Goal: Transaction & Acquisition: Purchase product/service

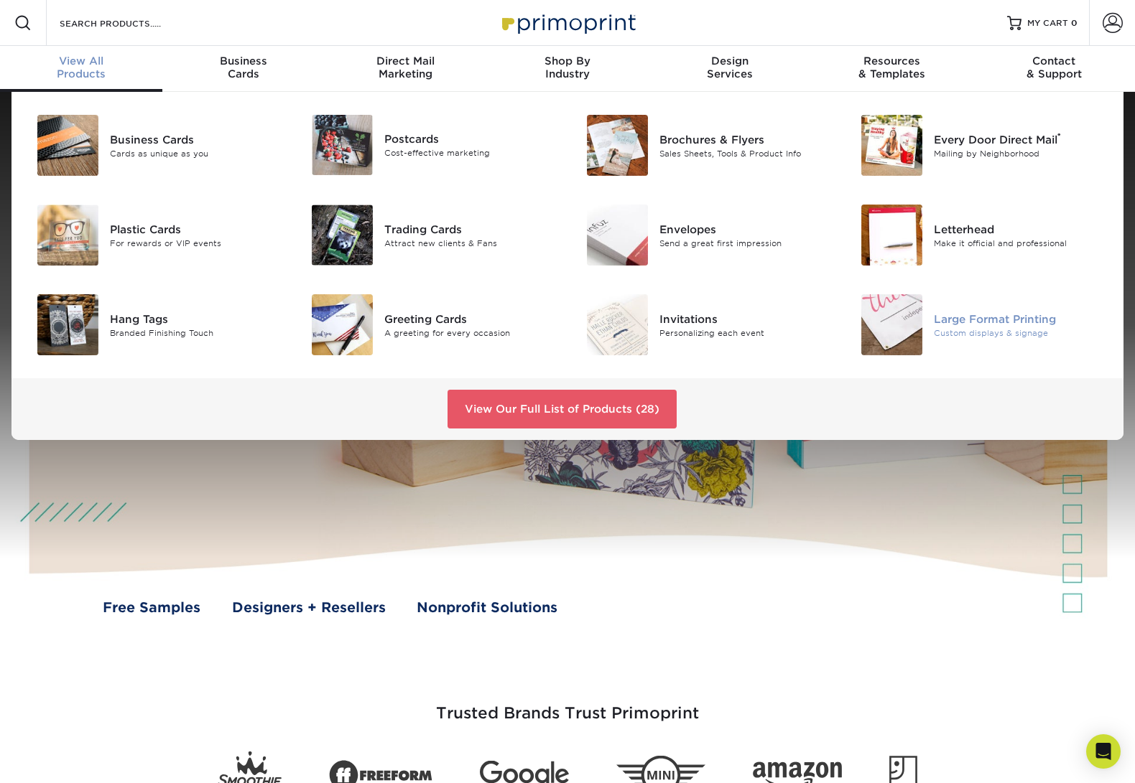
click at [967, 321] on div "Large Format Printing" at bounding box center [1019, 319] width 172 height 16
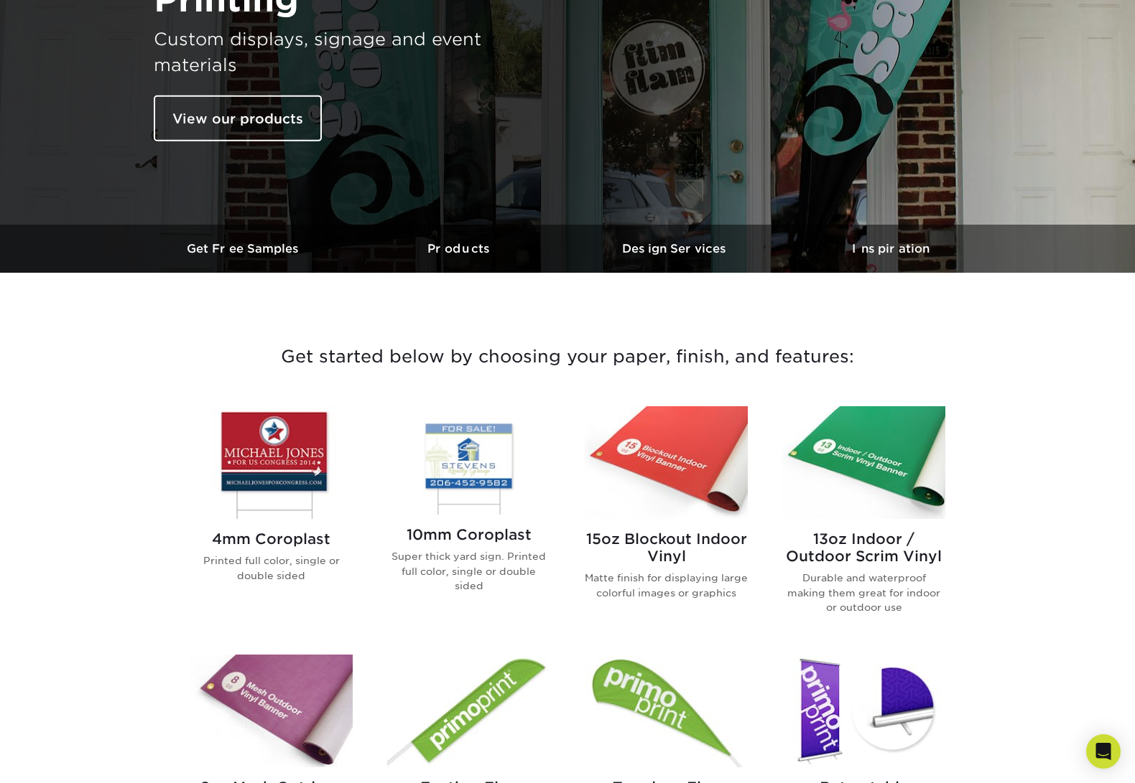
scroll to position [316, 0]
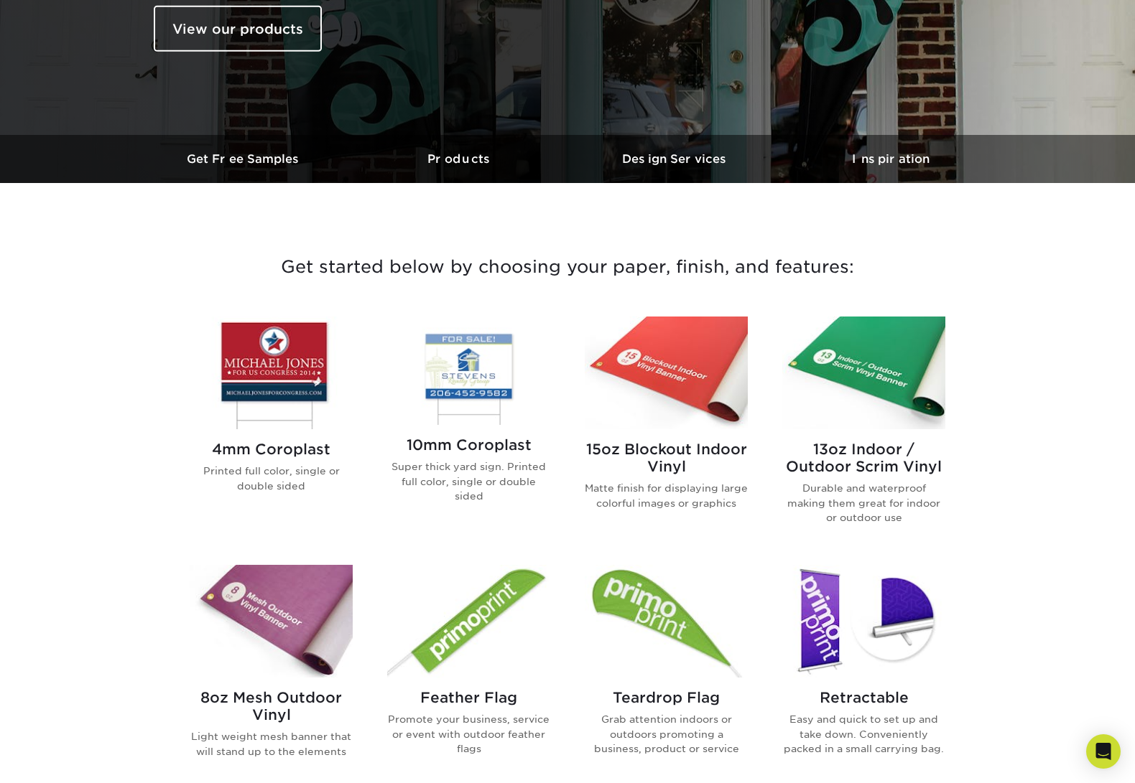
click at [264, 362] on img at bounding box center [271, 373] width 163 height 113
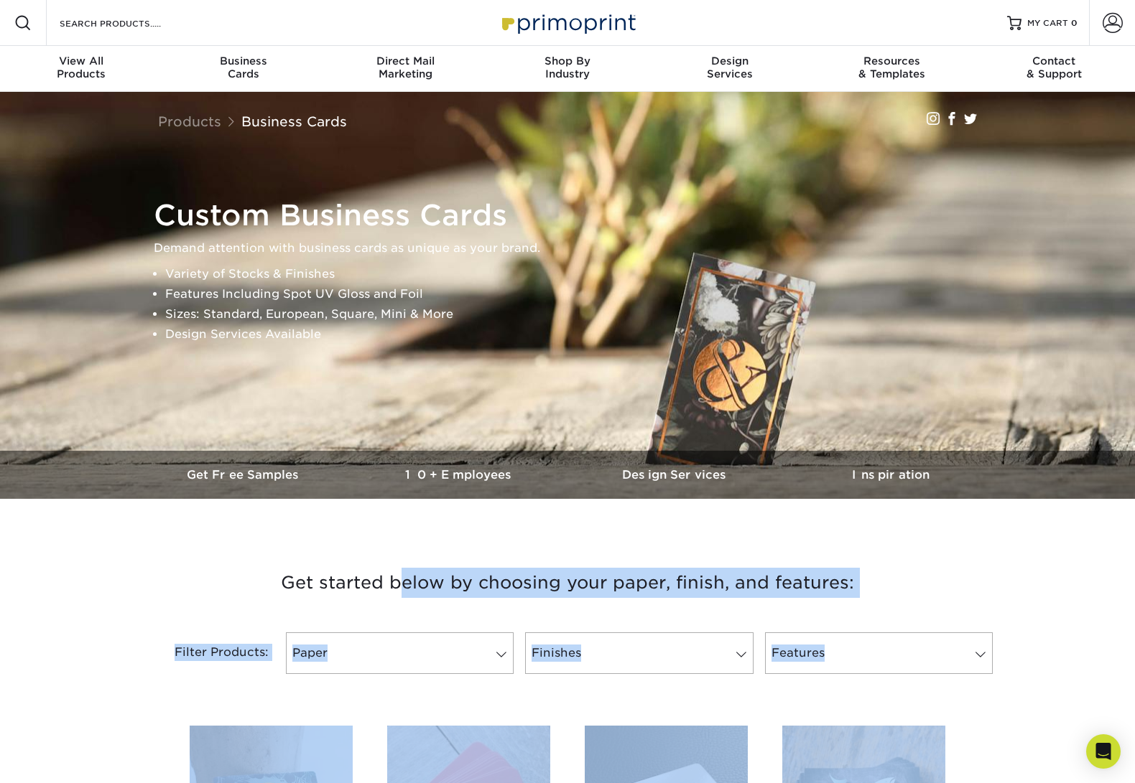
drag, startPoint x: 166, startPoint y: 195, endPoint x: 87, endPoint y: 573, distance: 386.6
